Goal: Transaction & Acquisition: Purchase product/service

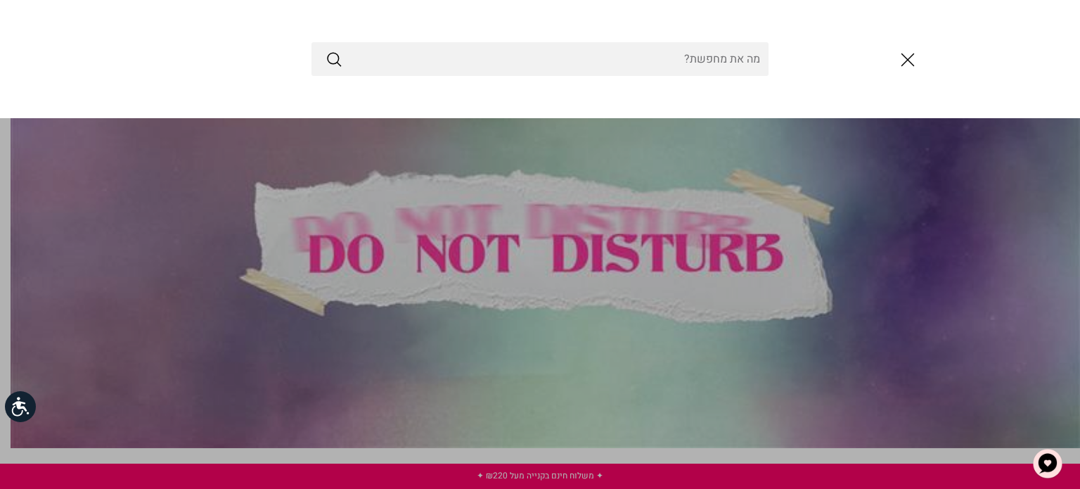
click at [605, 47] on input "Search Store" at bounding box center [539, 59] width 457 height 34
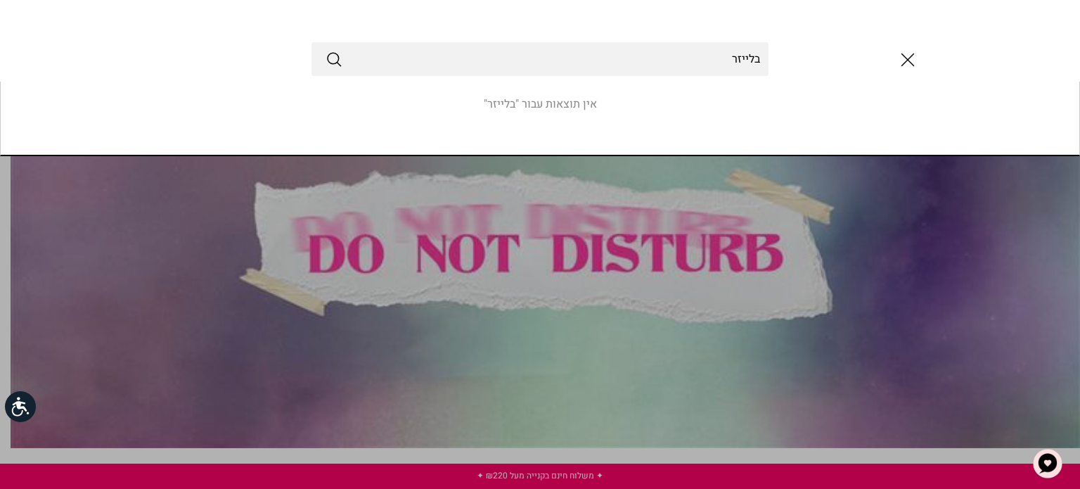
type input "בלייזר"
click at [325, 50] on button "Submit" at bounding box center [333, 59] width 17 height 18
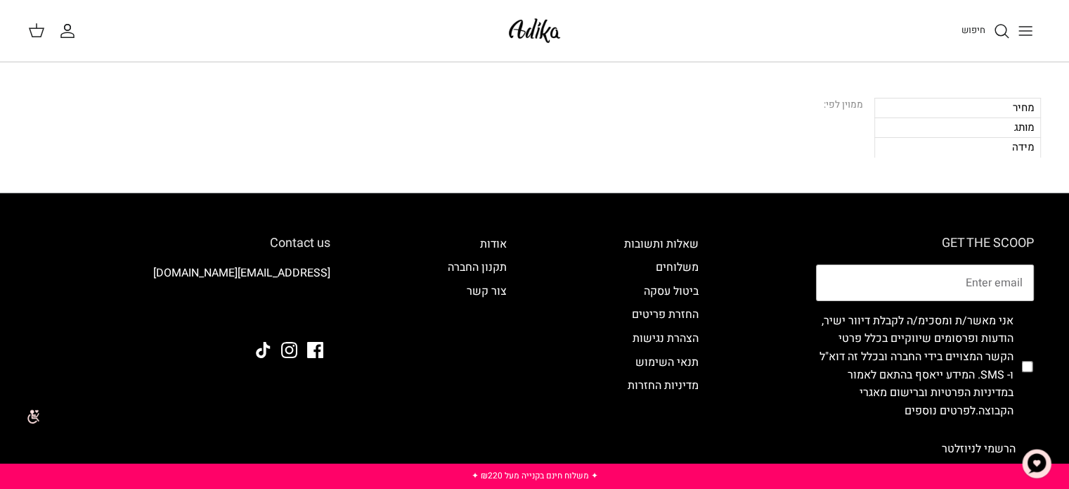
click at [976, 28] on span "חיפוש" at bounding box center [974, 29] width 24 height 13
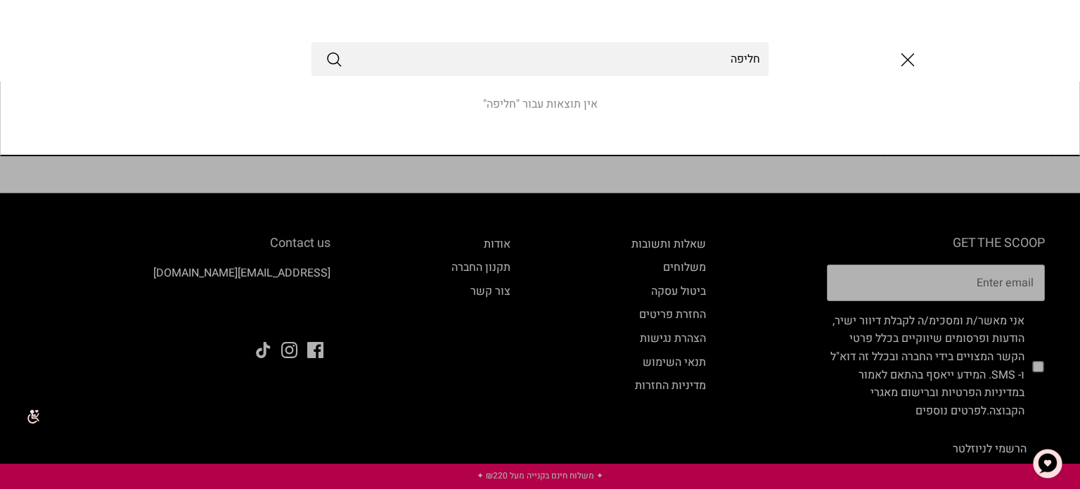
type input "חליפה"
click at [325, 50] on button "Submit" at bounding box center [333, 59] width 17 height 18
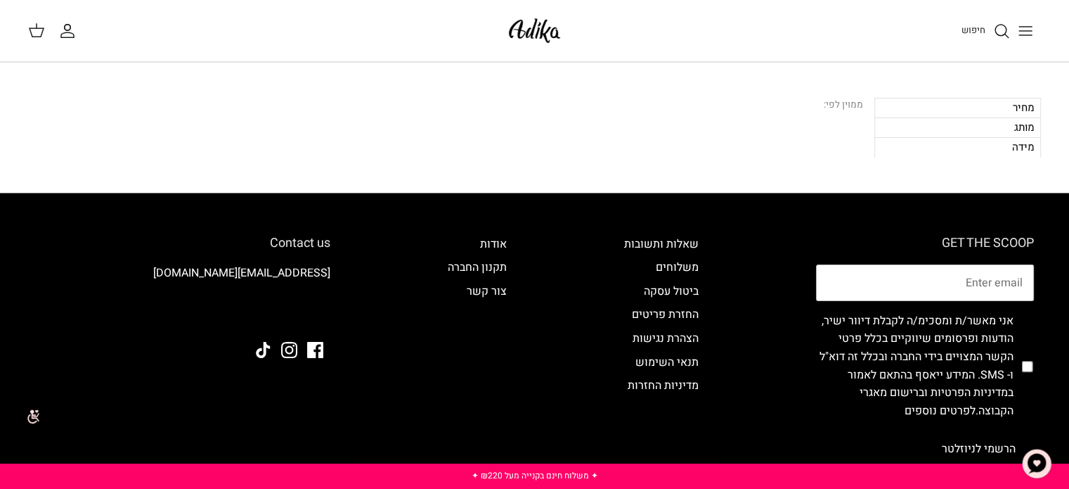
click at [1019, 31] on icon "Toggle menu" at bounding box center [1025, 30] width 17 height 17
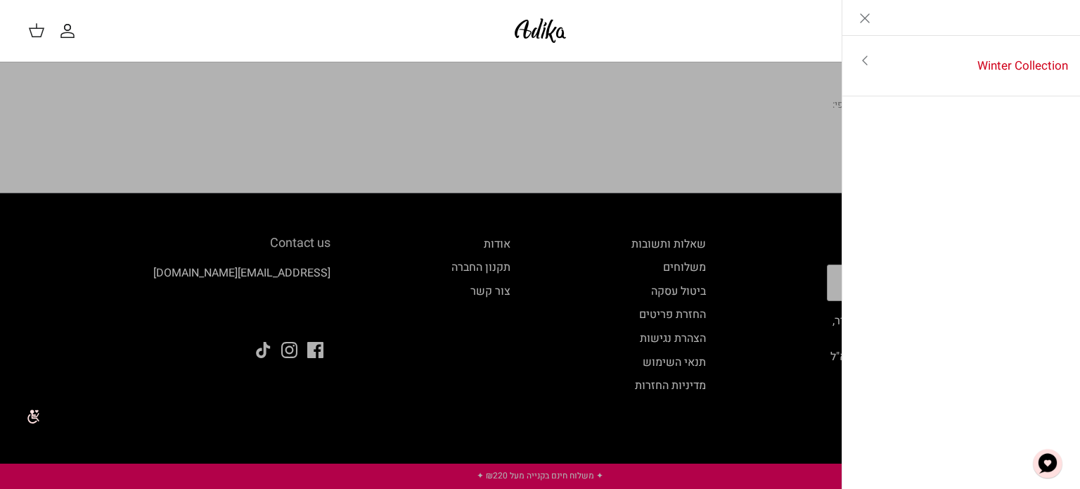
click at [865, 14] on icon "Close" at bounding box center [864, 18] width 17 height 17
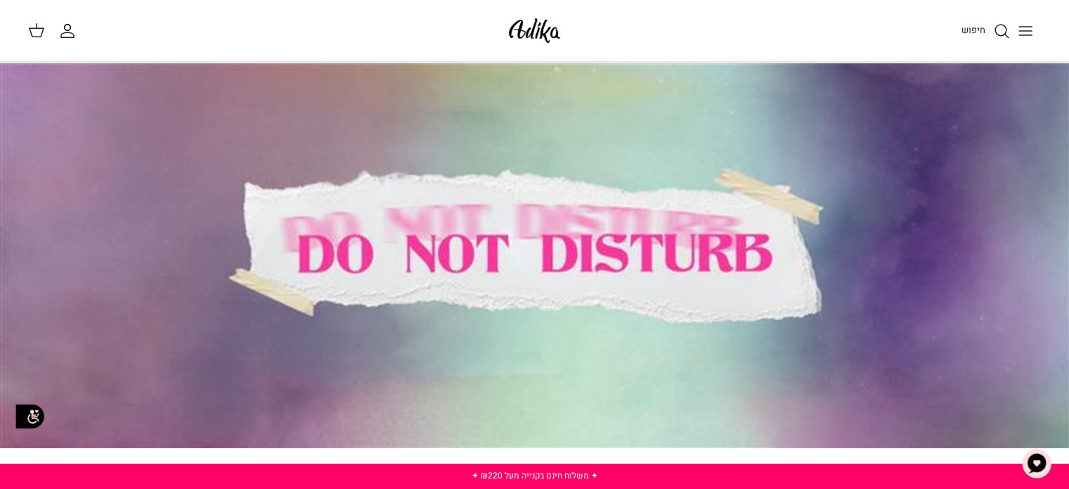
click at [1032, 33] on icon "Toggle menu" at bounding box center [1025, 30] width 17 height 17
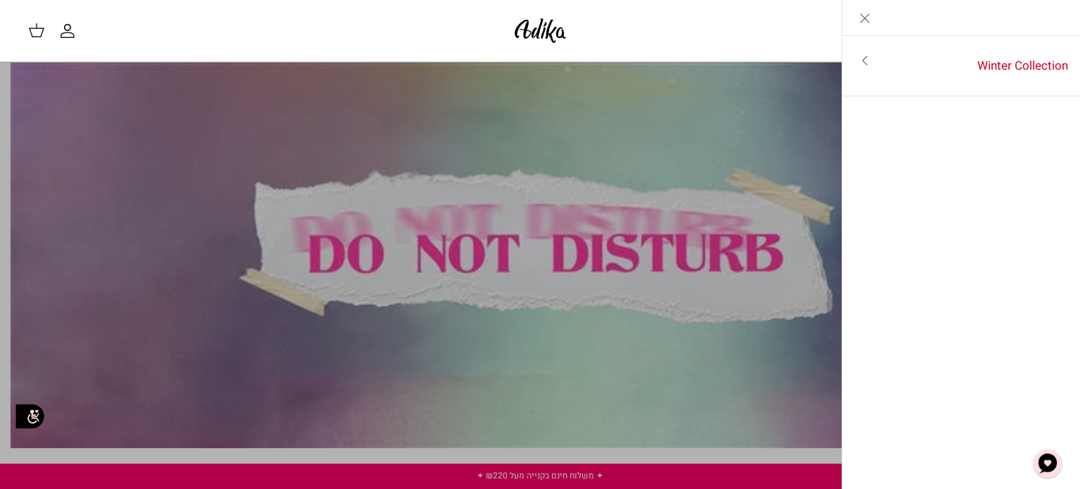
click at [864, 56] on icon "Toggle menu" at bounding box center [864, 60] width 17 height 17
click at [1009, 58] on link "לכל הפריטים" at bounding box center [961, 61] width 224 height 35
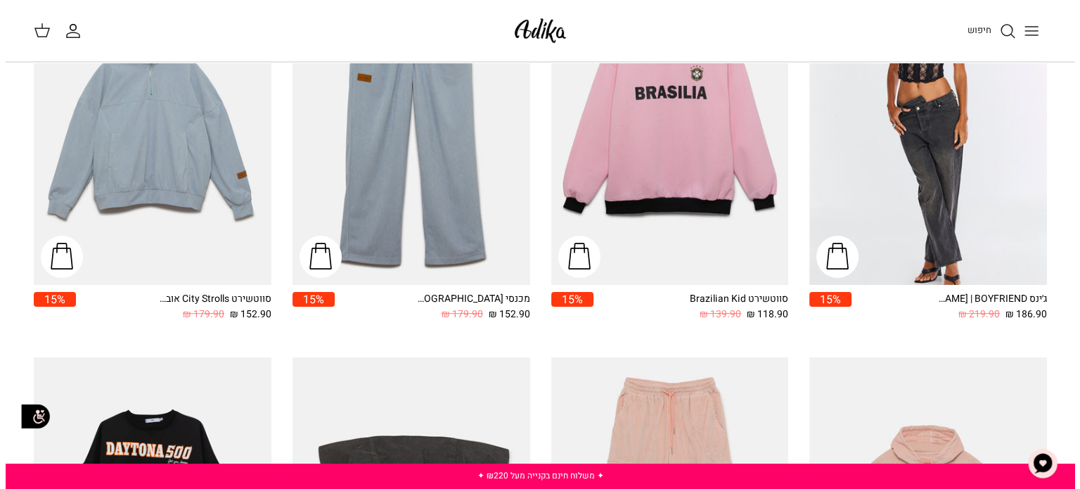
scroll to position [259, 0]
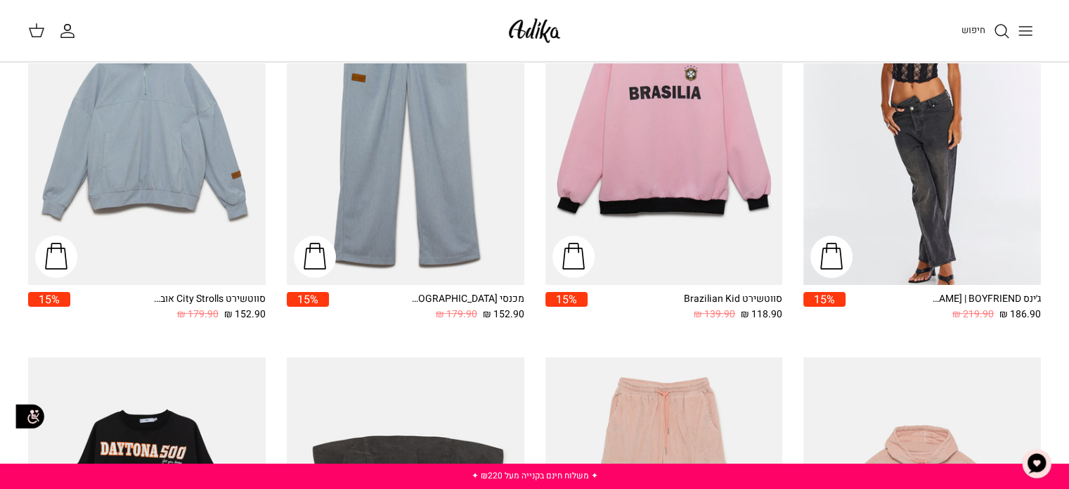
click at [991, 27] on link "חיפוש" at bounding box center [986, 30] width 49 height 17
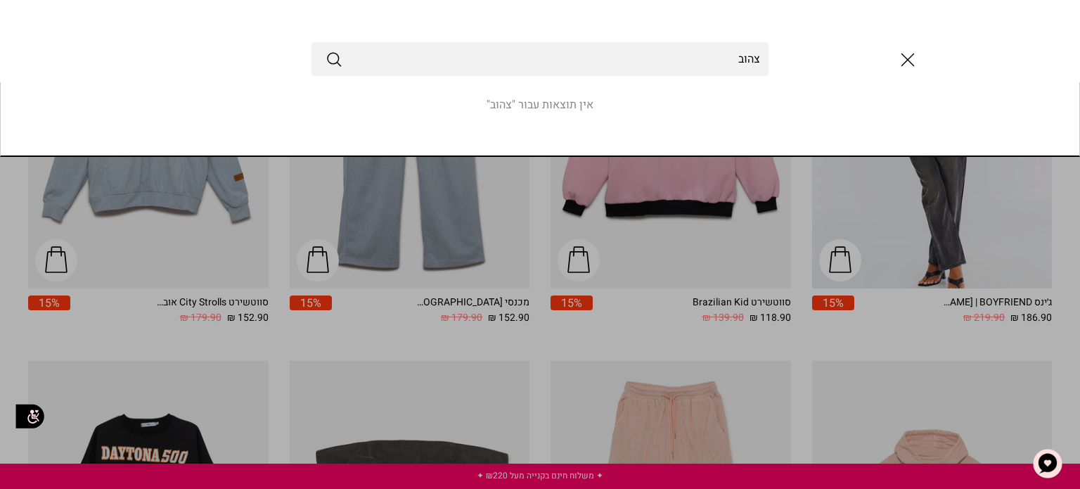
type input "צהוב"
click at [325, 50] on button "Submit" at bounding box center [333, 59] width 17 height 18
